Goal: Transaction & Acquisition: Purchase product/service

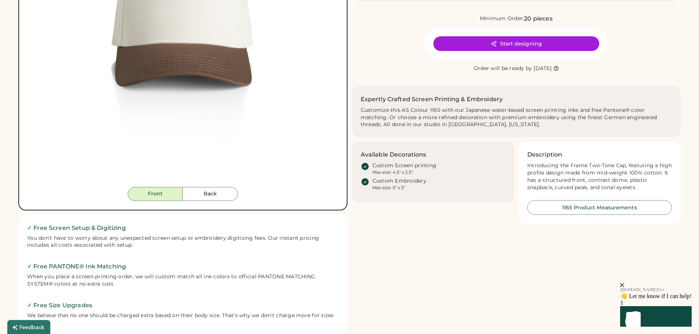
scroll to position [147, 0]
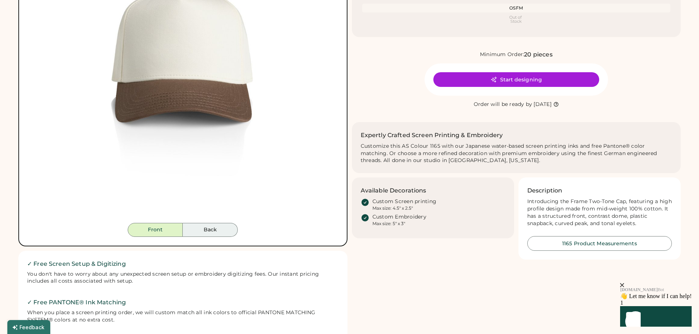
click at [216, 235] on button "Back" at bounding box center [210, 230] width 55 height 14
click at [215, 232] on button "Back" at bounding box center [210, 230] width 55 height 14
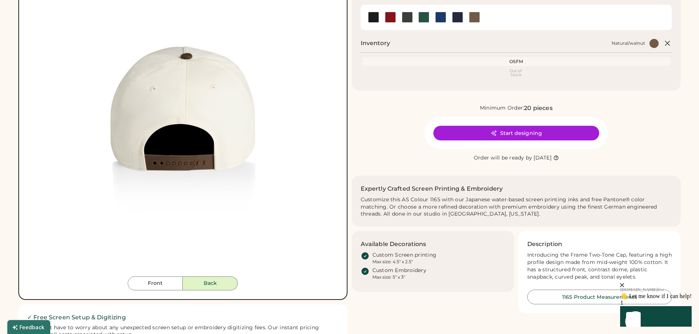
scroll to position [0, 0]
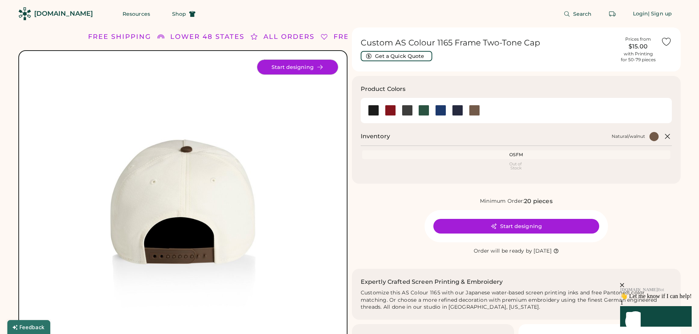
click at [307, 66] on button "Start designing" at bounding box center [297, 67] width 81 height 15
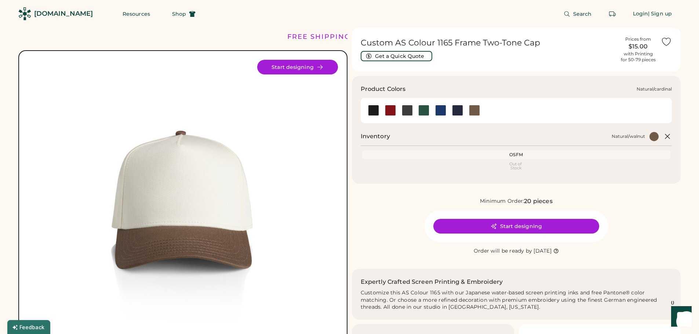
click at [390, 110] on div at bounding box center [390, 110] width 11 height 11
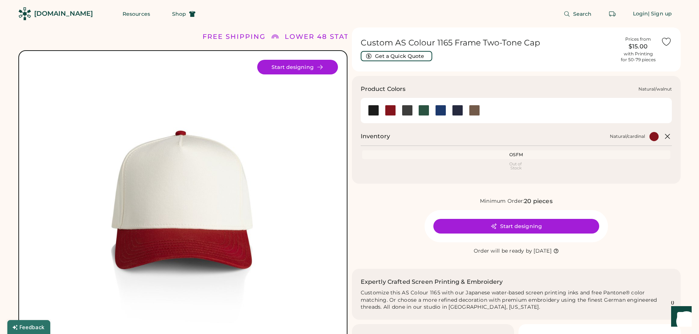
click at [476, 112] on div at bounding box center [474, 110] width 11 height 11
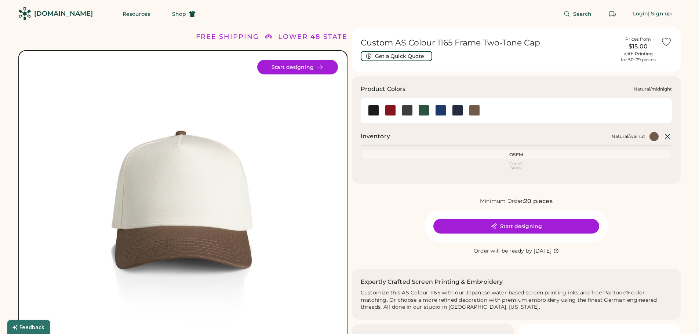
click at [457, 112] on div at bounding box center [457, 110] width 11 height 11
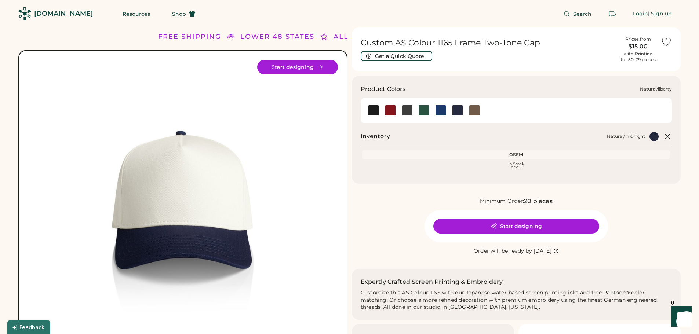
click at [437, 109] on div at bounding box center [440, 110] width 11 height 11
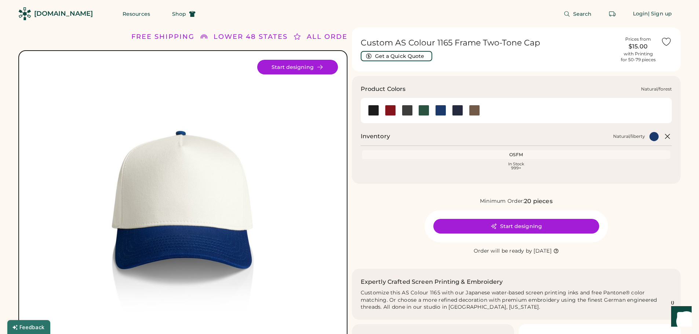
click at [421, 109] on div at bounding box center [423, 110] width 11 height 11
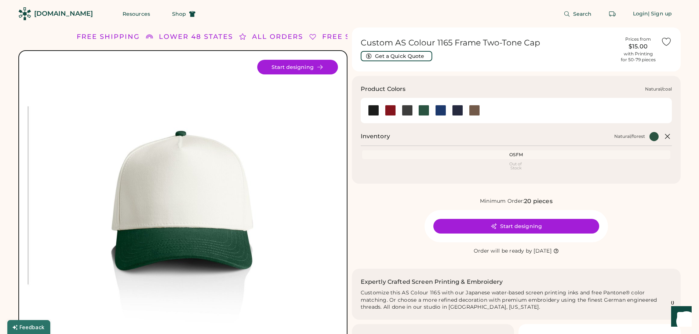
click at [409, 108] on div at bounding box center [407, 110] width 11 height 11
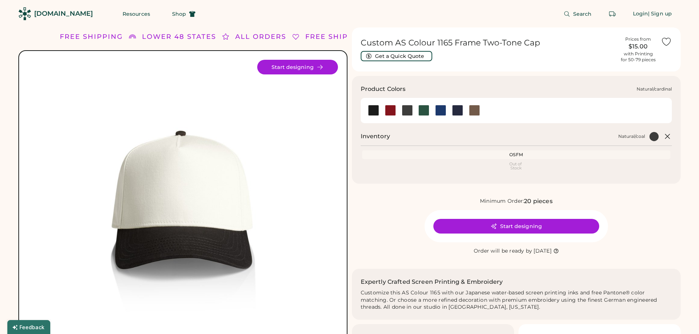
click at [388, 109] on div at bounding box center [390, 110] width 11 height 11
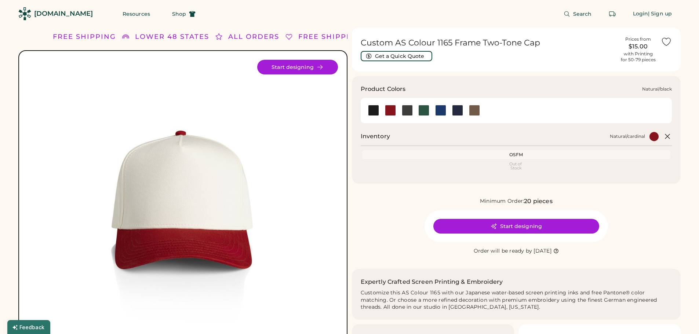
click at [374, 110] on div at bounding box center [373, 110] width 11 height 11
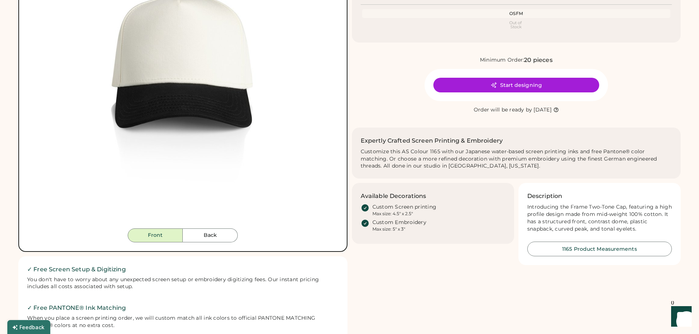
scroll to position [184, 0]
